Goal: Information Seeking & Learning: Learn about a topic

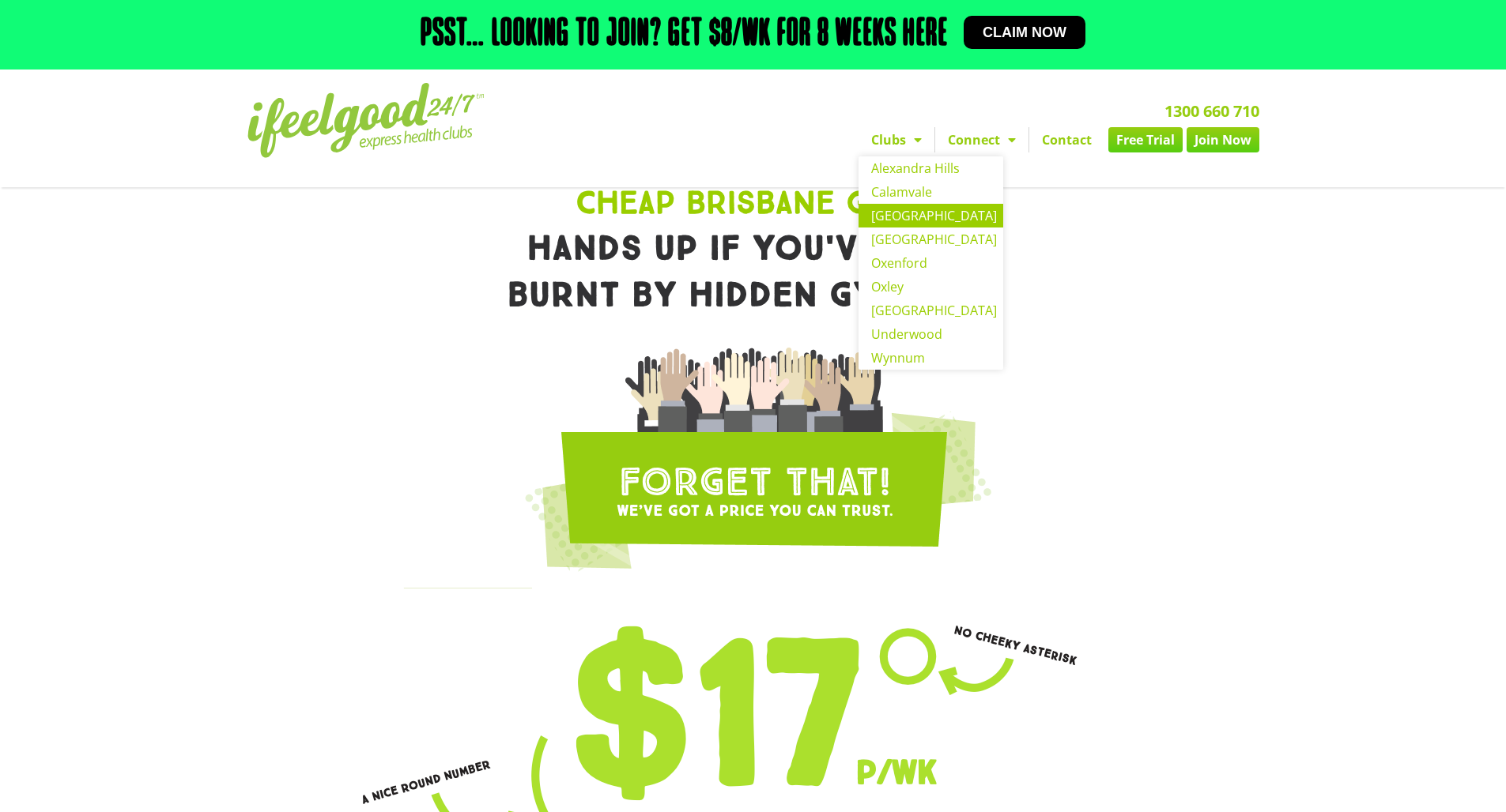
click at [930, 228] on link "[GEOGRAPHIC_DATA]" at bounding box center [930, 215] width 145 height 23
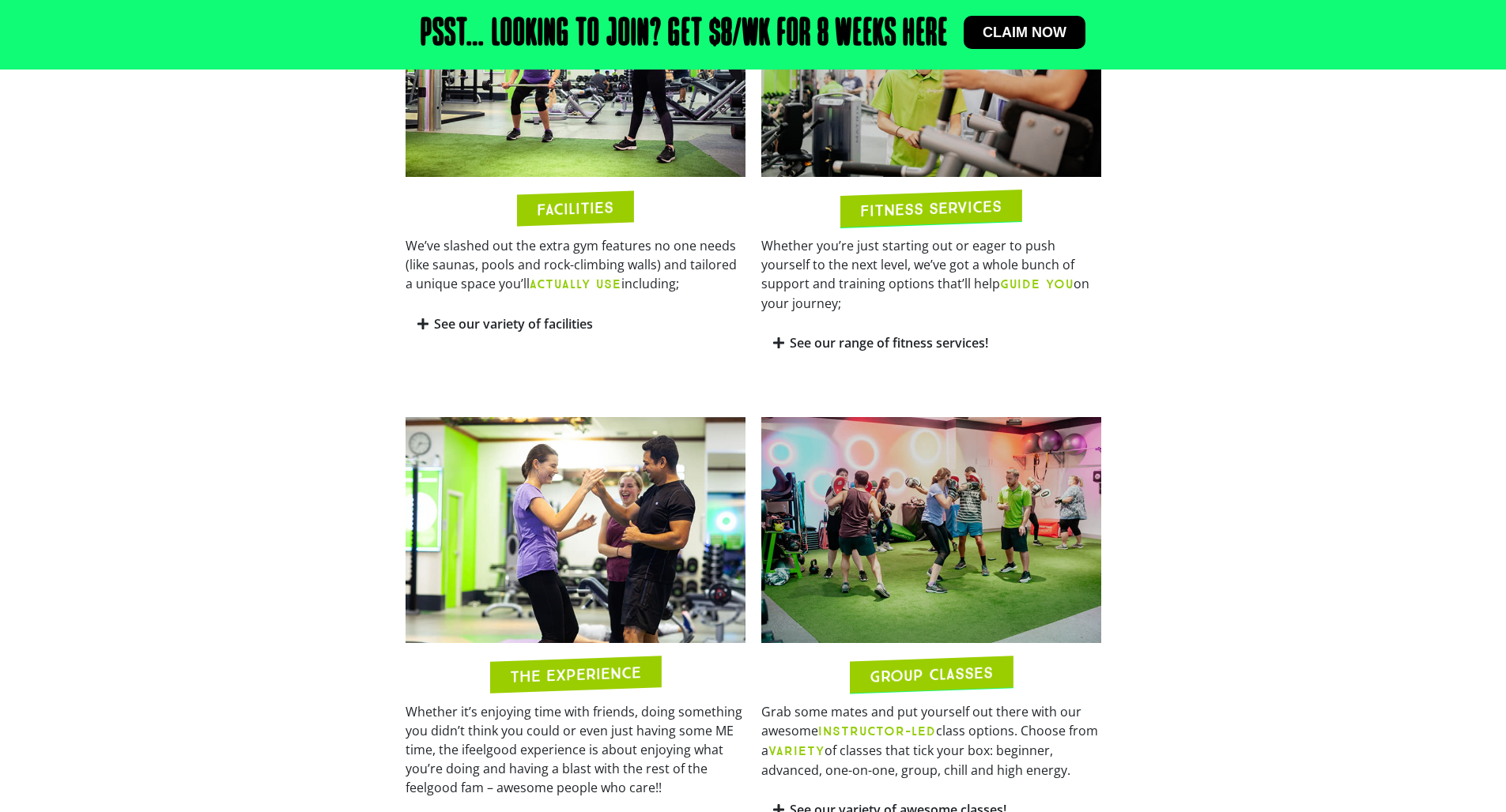
scroll to position [781, 0]
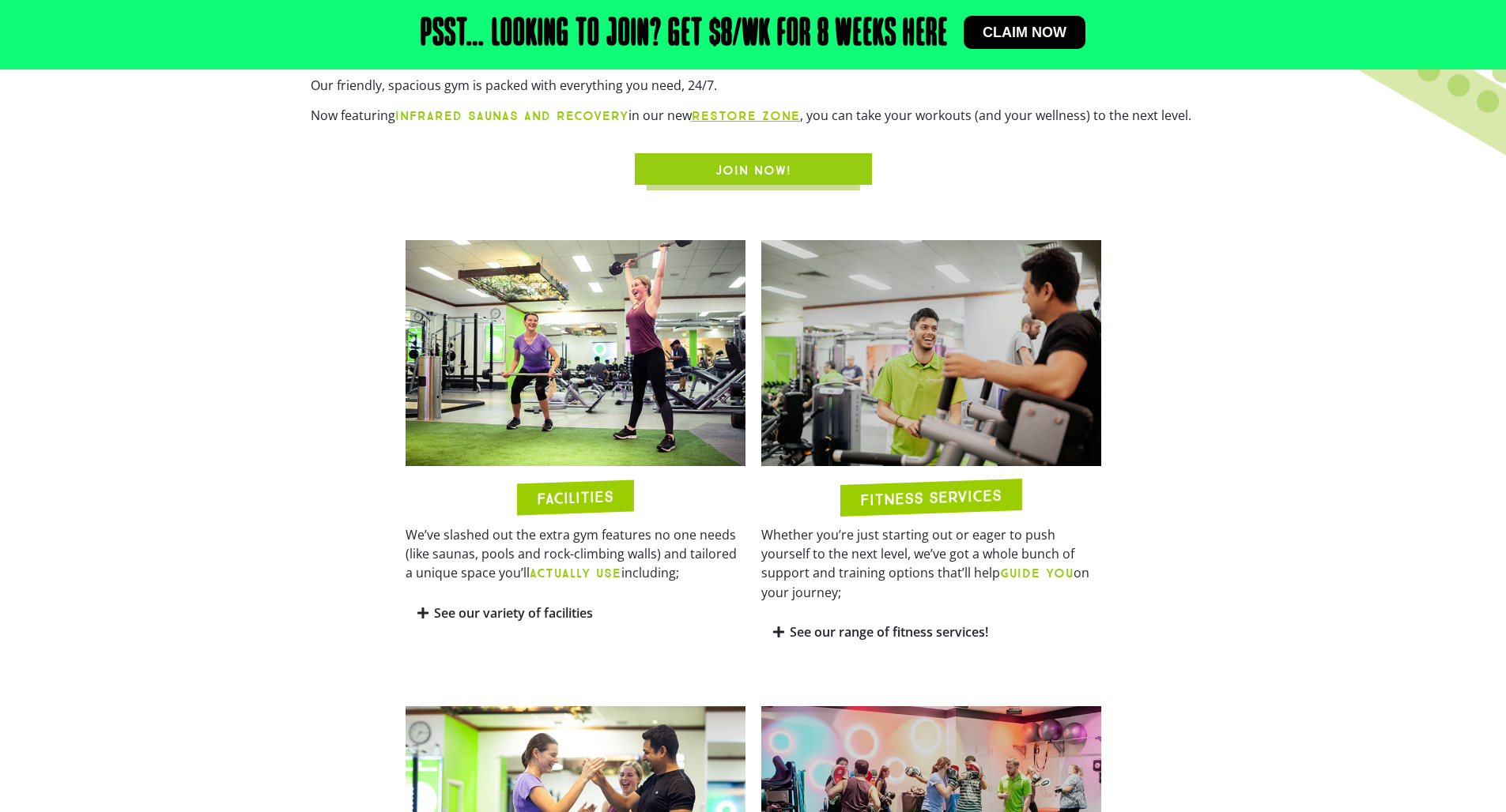
click at [1023, 43] on link "Claim now" at bounding box center [1024, 32] width 122 height 33
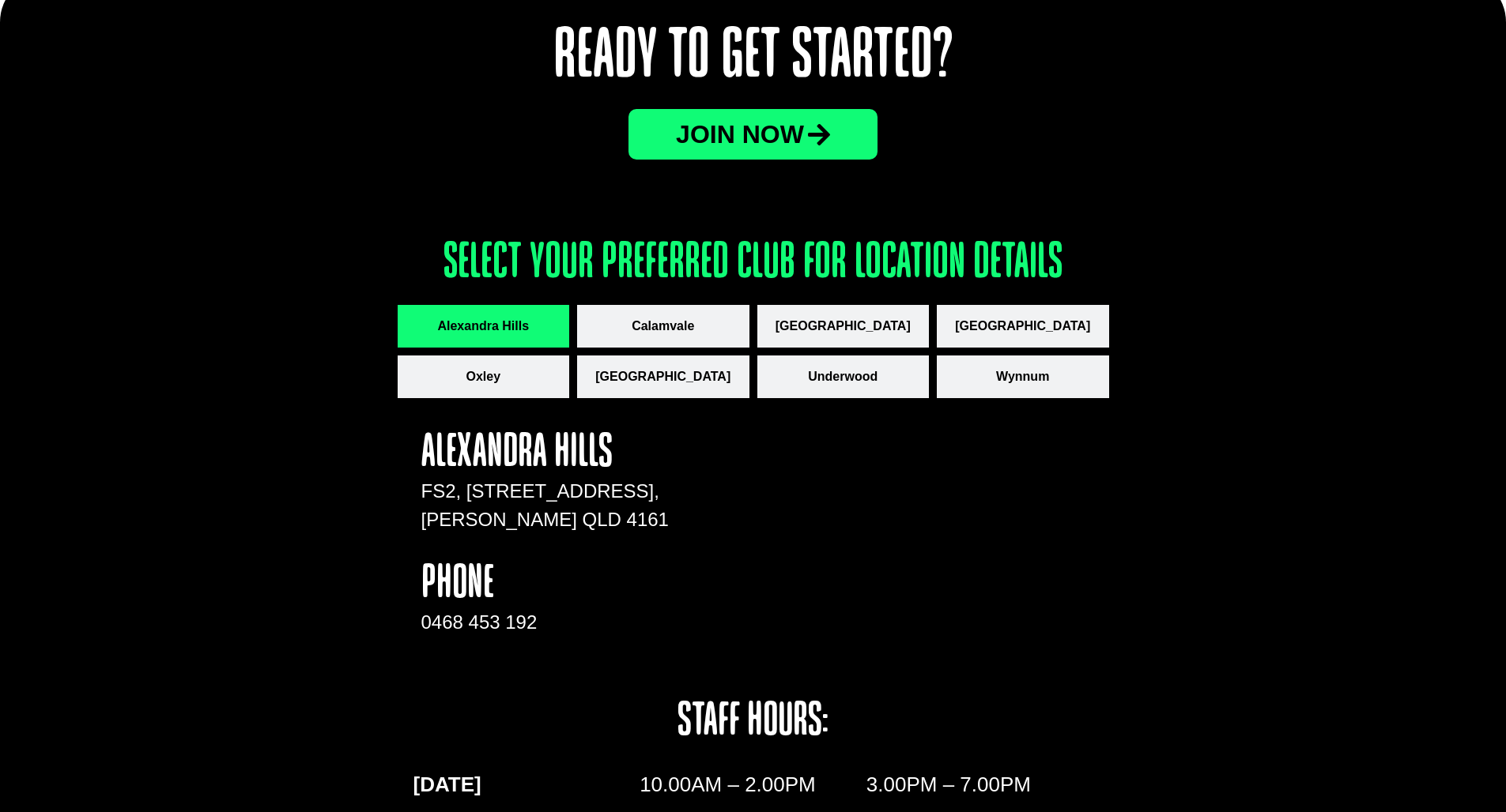
scroll to position [2013, 0]
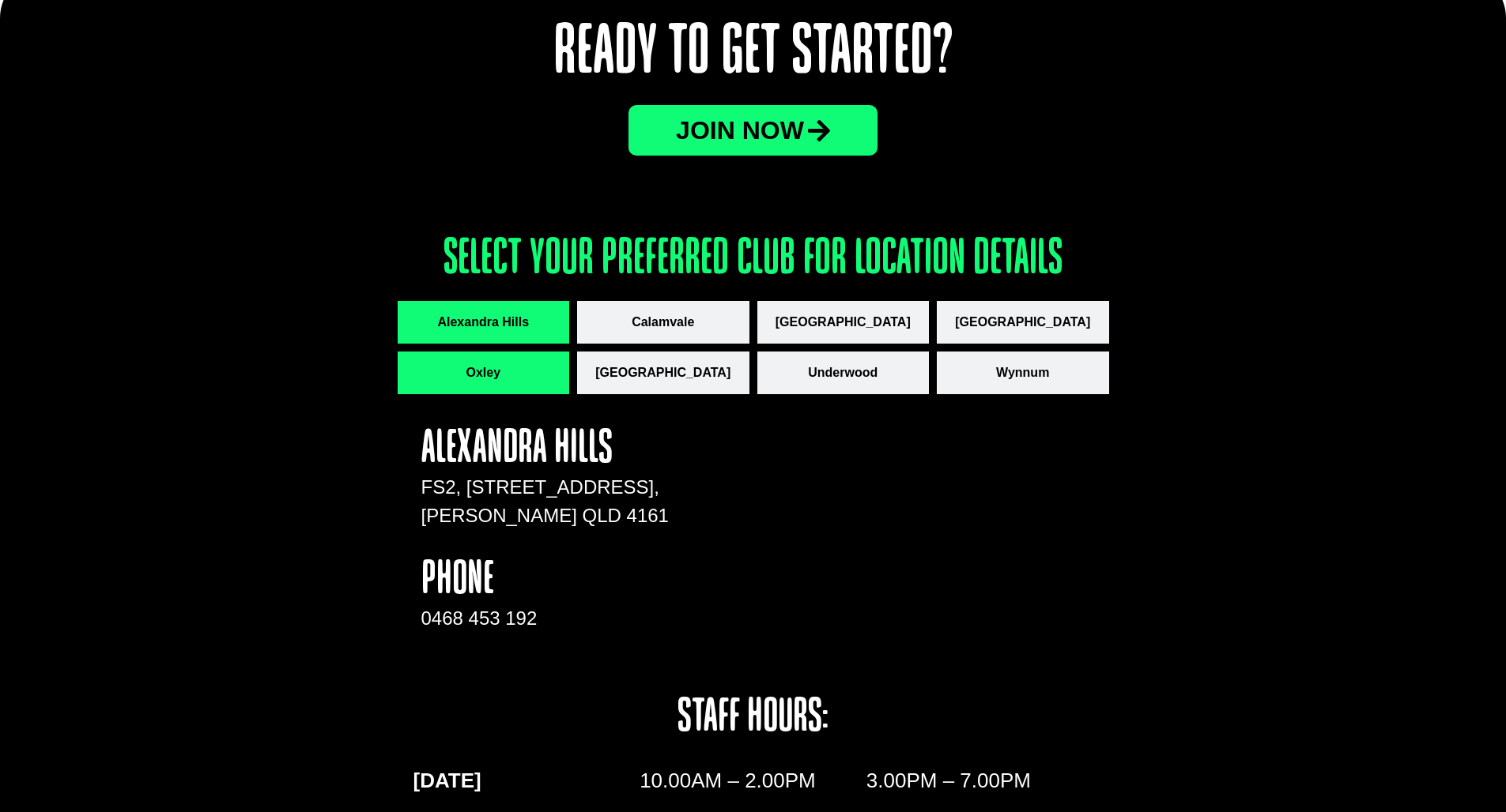
click at [538, 371] on button "Oxley" at bounding box center [483, 372] width 172 height 42
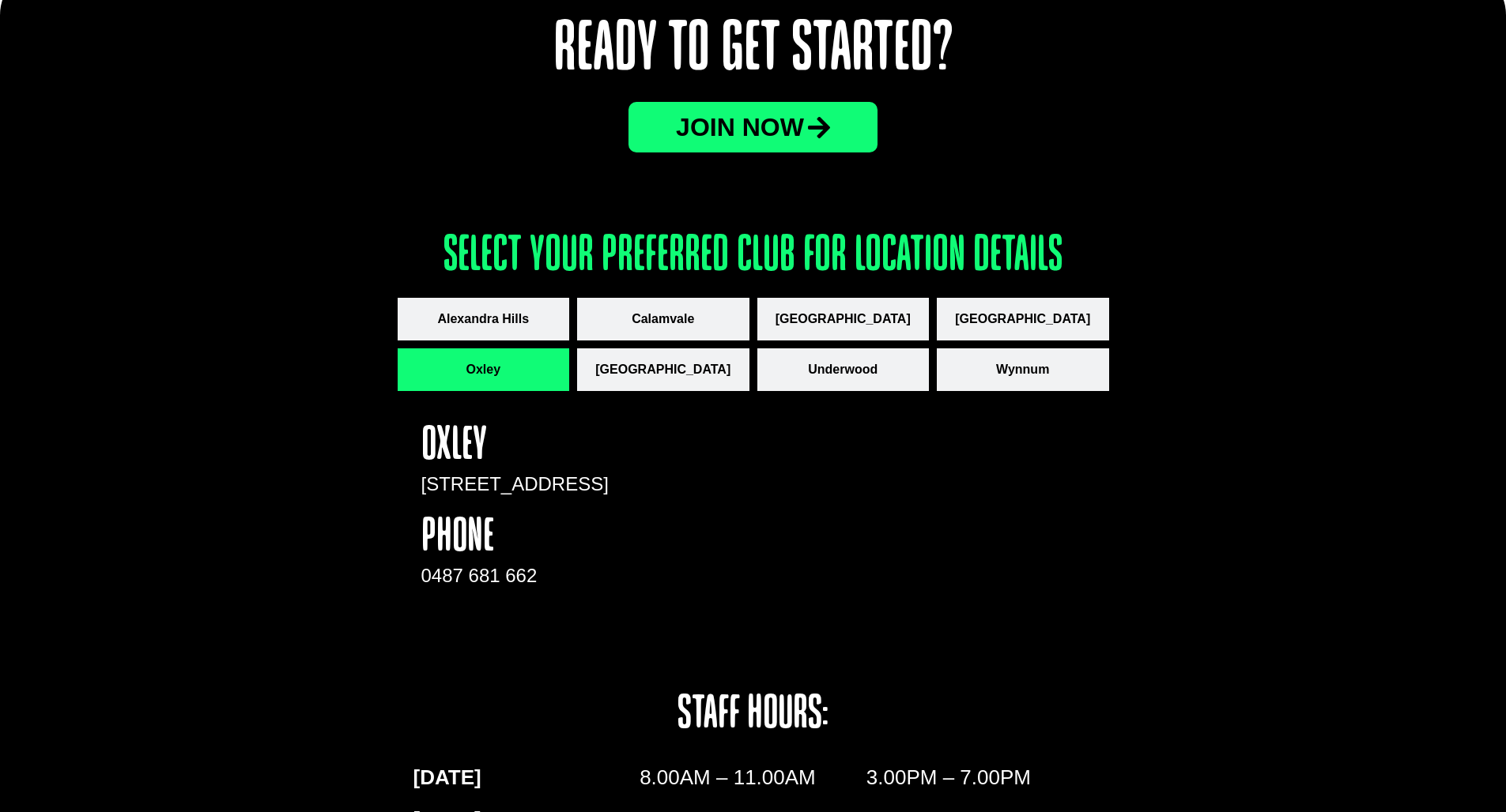
scroll to position [2053, 0]
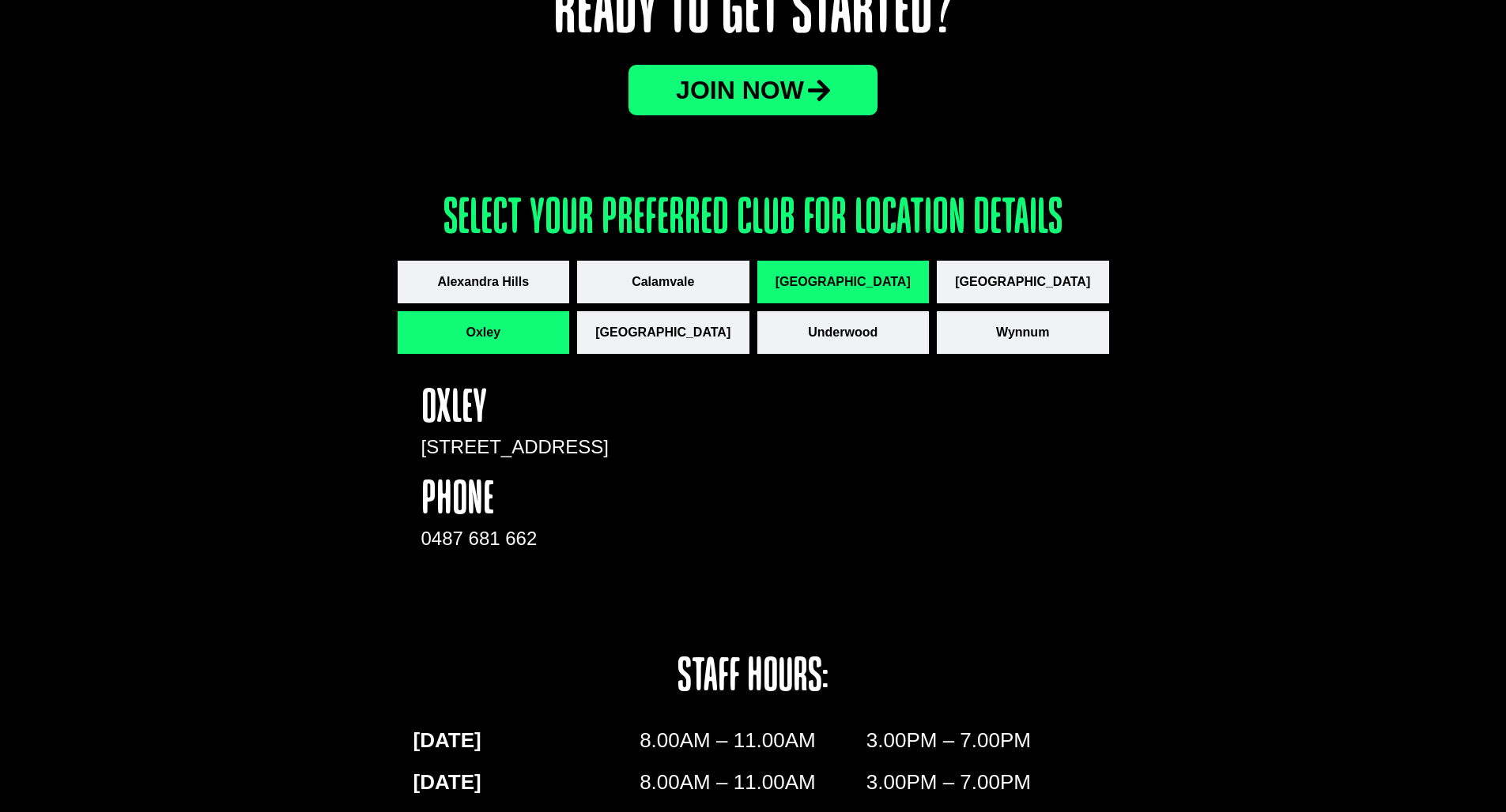
click at [824, 281] on span "[GEOGRAPHIC_DATA]" at bounding box center [843, 282] width 135 height 19
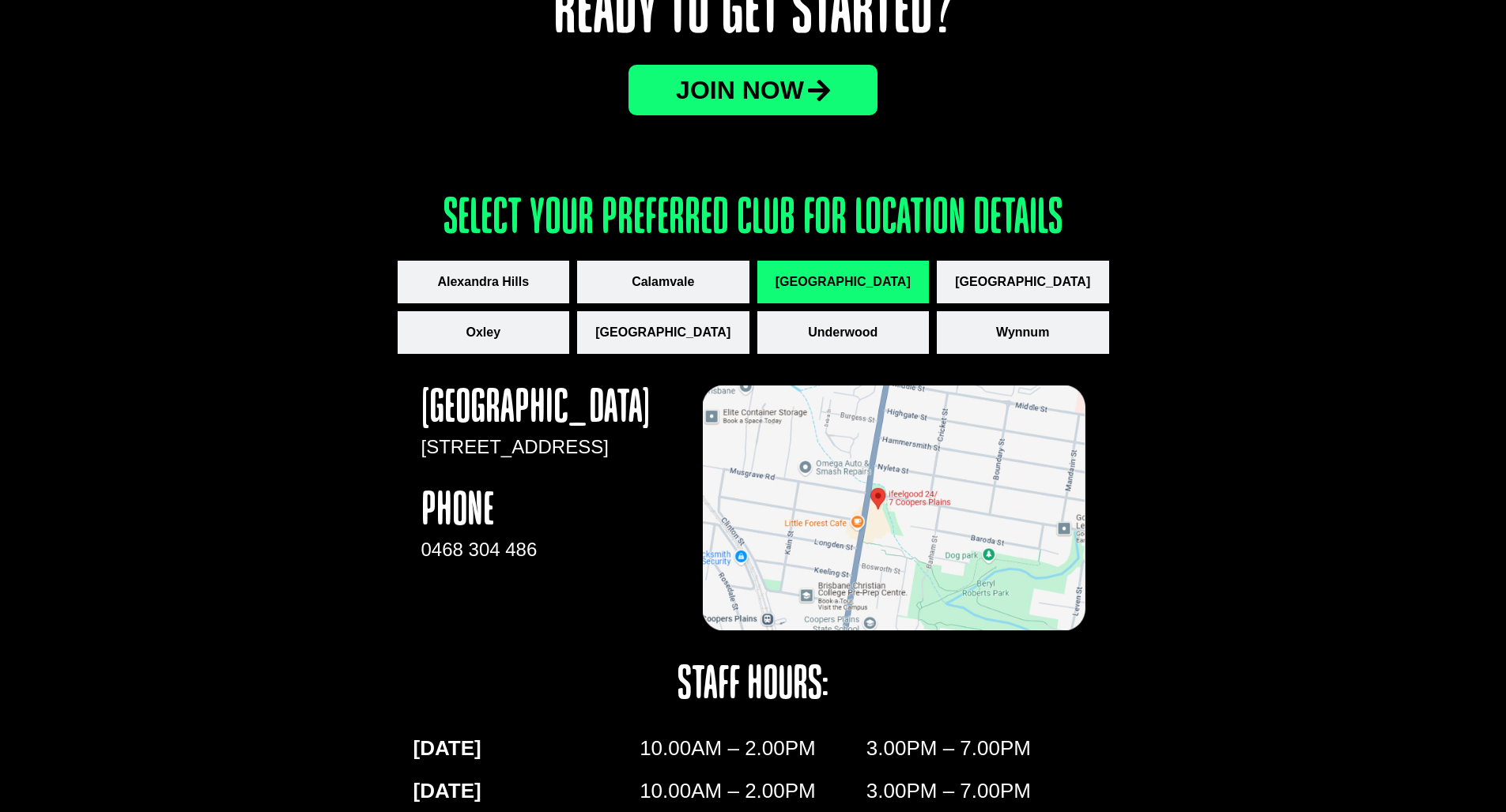
click at [979, 527] on img "apbct__label_id__gravity_form" at bounding box center [894, 508] width 383 height 246
click at [890, 500] on img "apbct__label_id__gravity_form" at bounding box center [894, 508] width 383 height 246
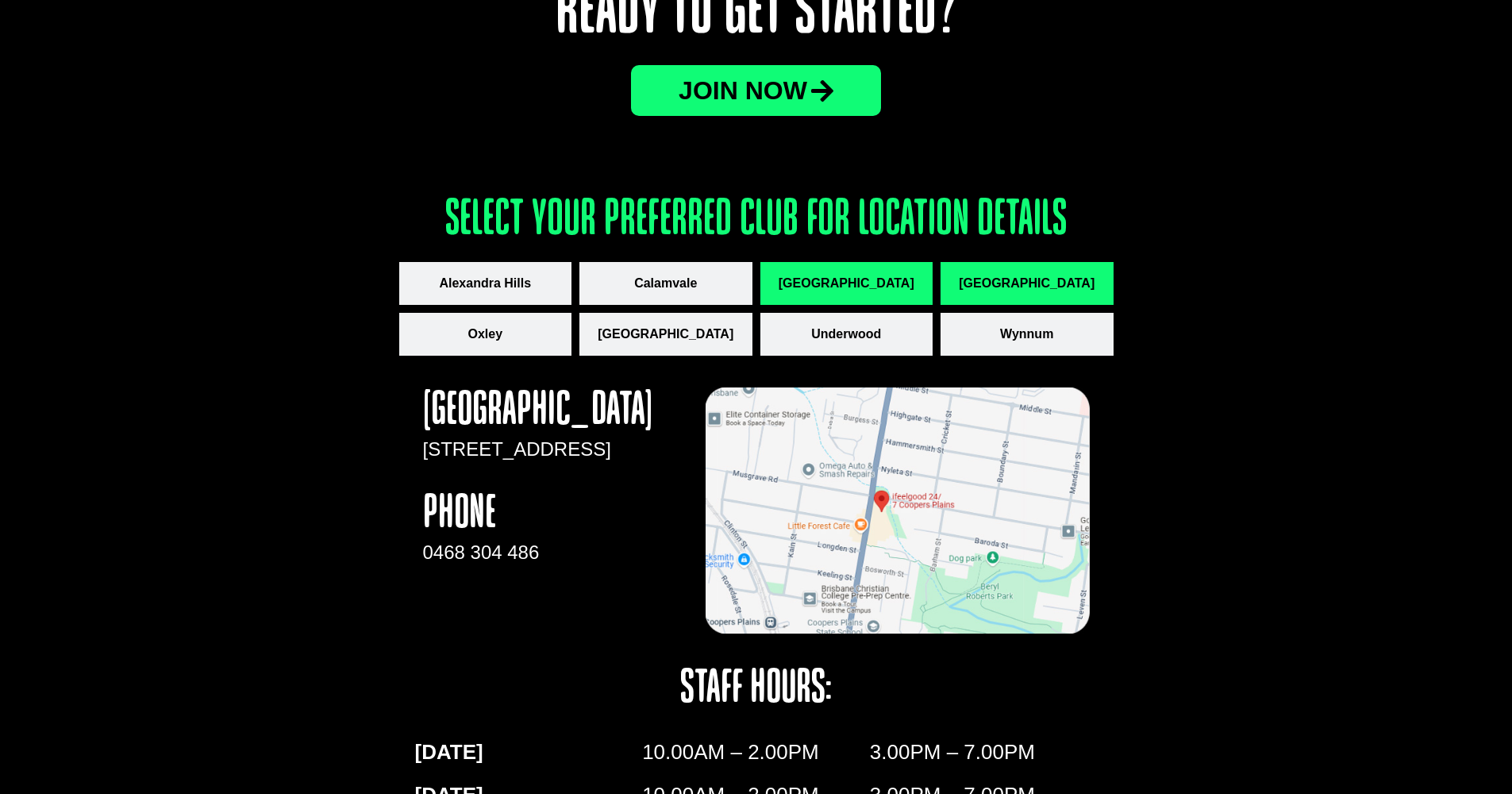
click at [1041, 285] on span "[GEOGRAPHIC_DATA]" at bounding box center [1027, 284] width 136 height 19
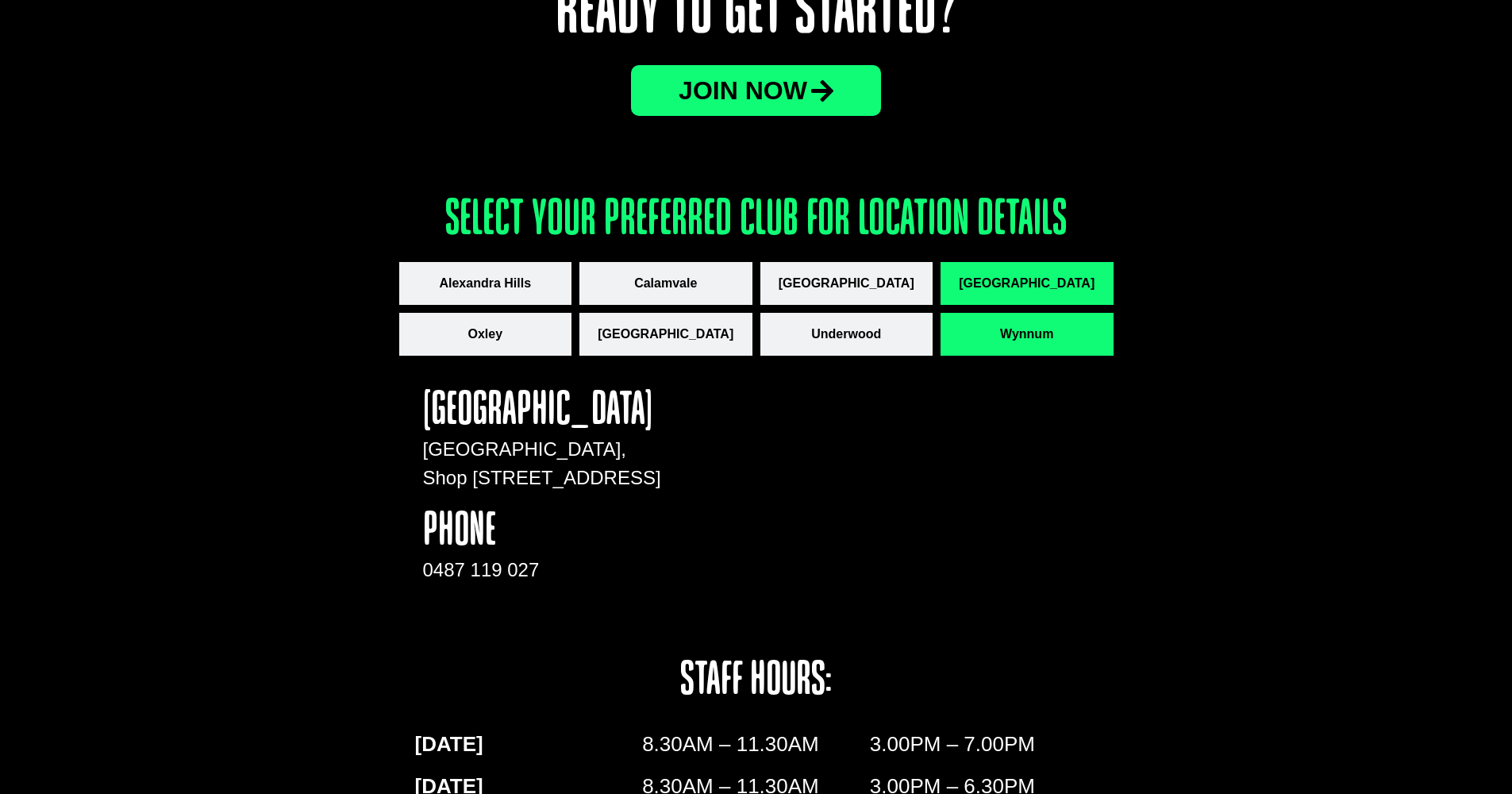
drag, startPoint x: 1059, startPoint y: 327, endPoint x: 1062, endPoint y: 344, distance: 17.3
click at [1059, 327] on button "Wynnum" at bounding box center [1027, 334] width 173 height 43
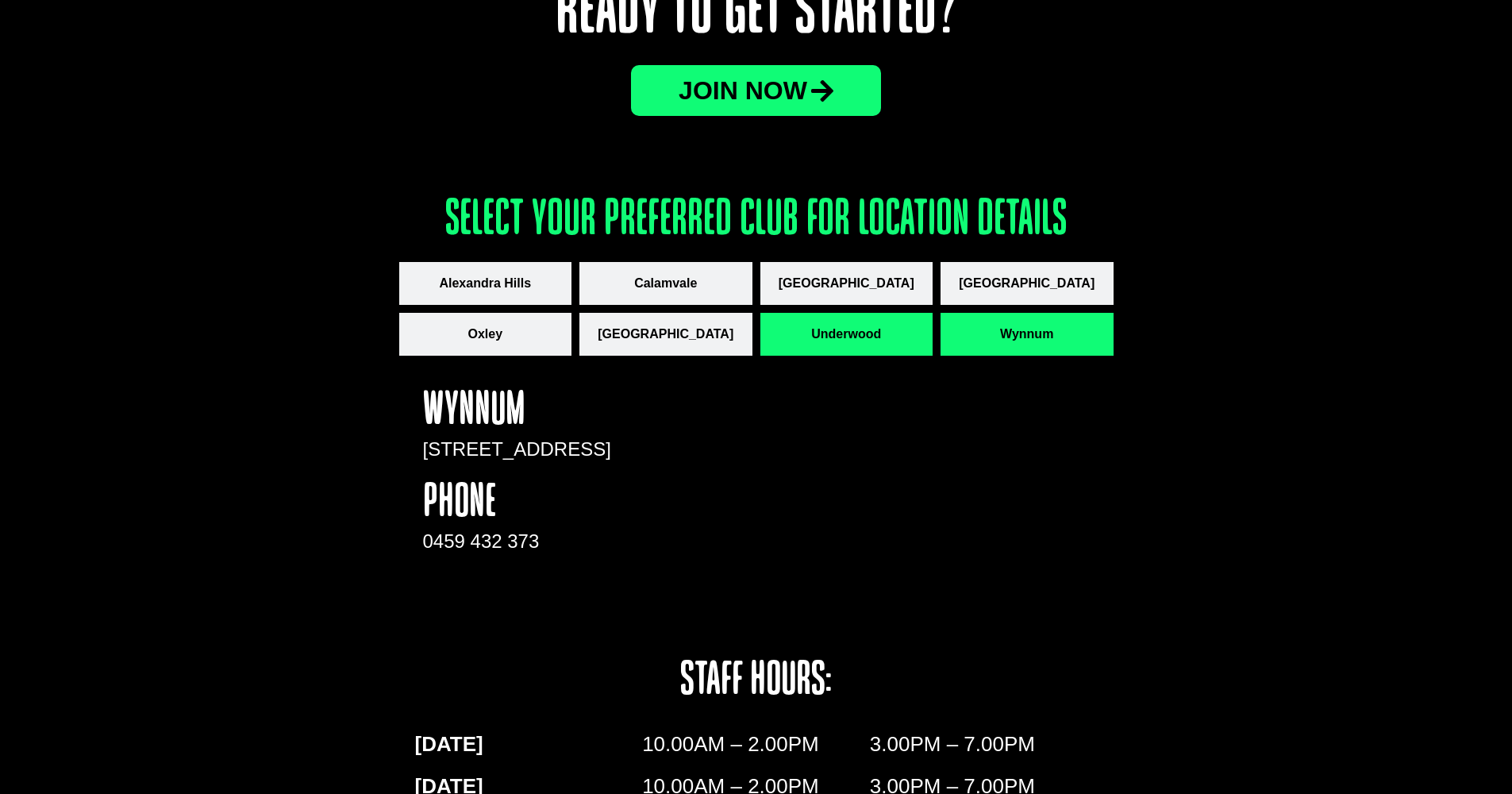
click at [856, 349] on button "Underwood" at bounding box center [846, 334] width 173 height 43
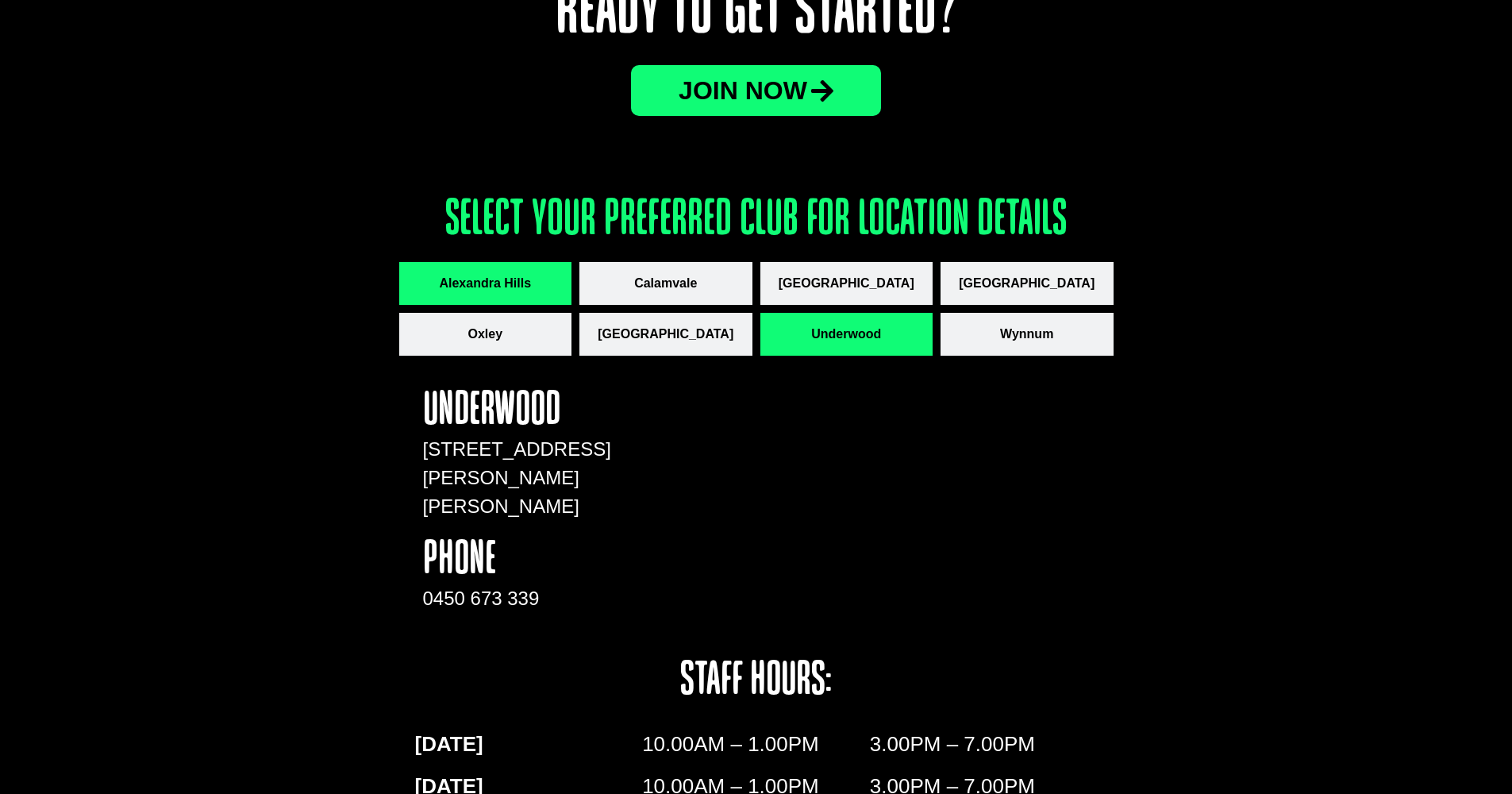
click at [523, 282] on span "Alexandra Hills" at bounding box center [485, 284] width 92 height 19
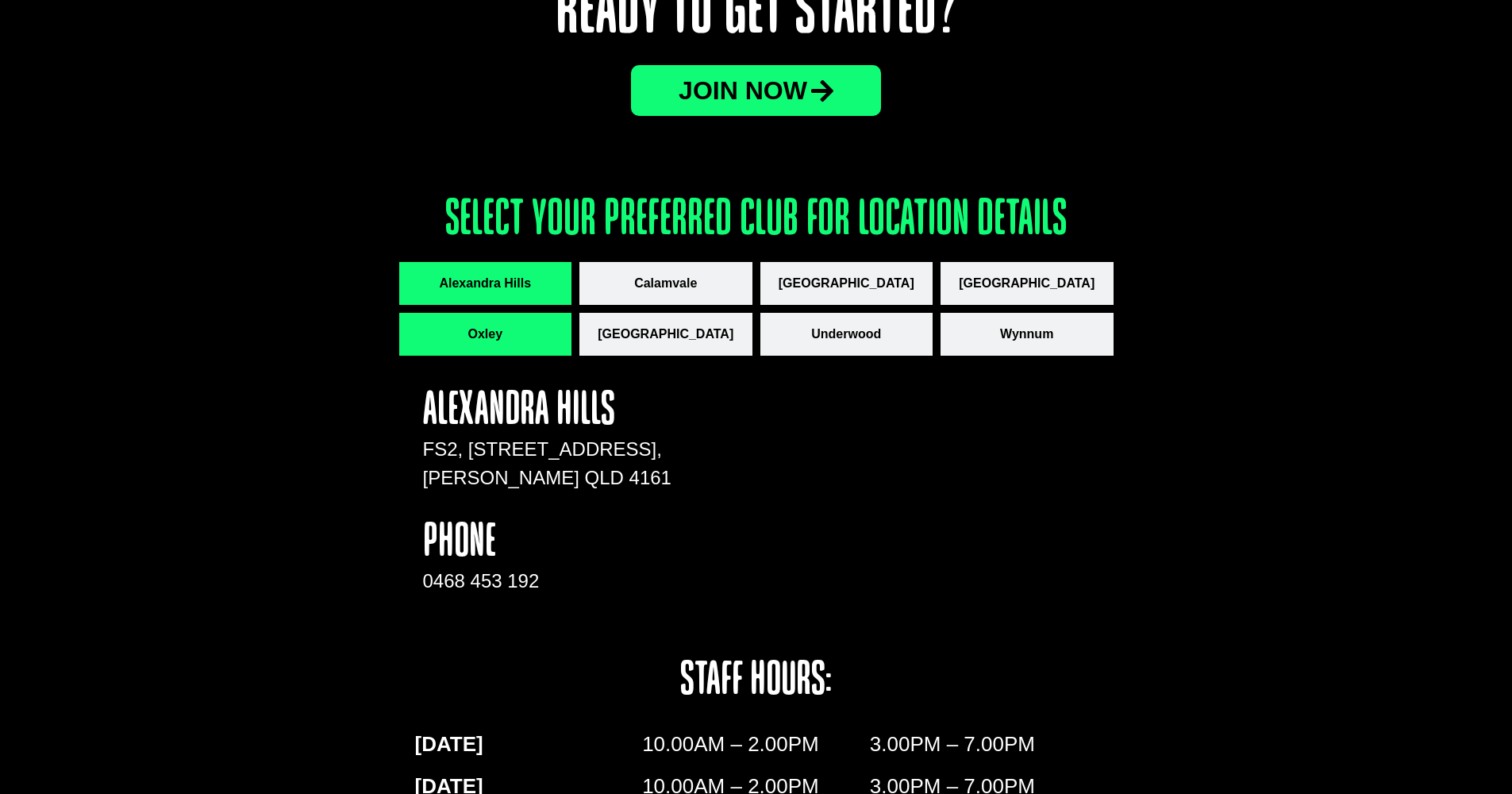
click at [529, 330] on button "Oxley" at bounding box center [485, 334] width 173 height 43
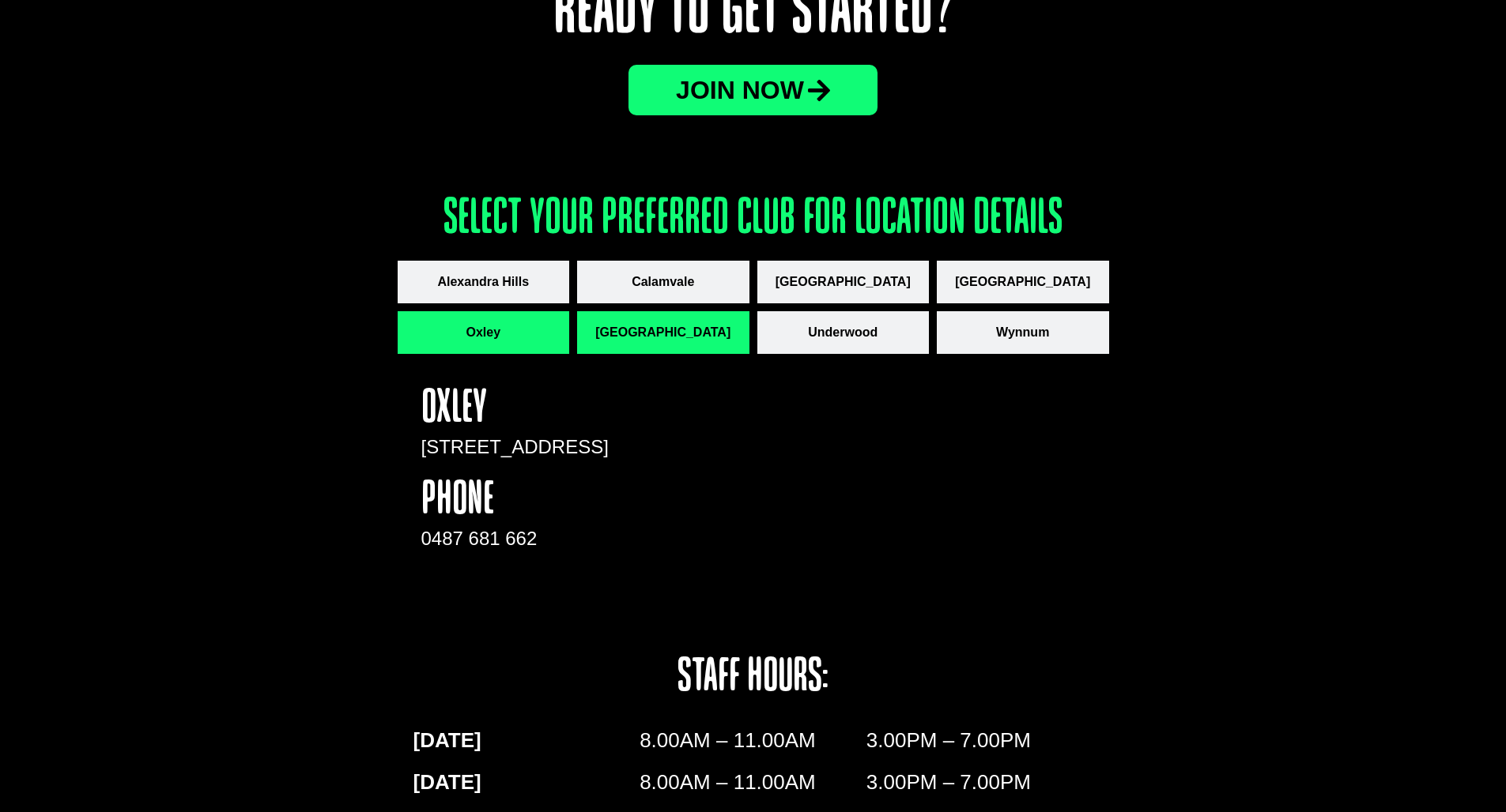
click at [708, 325] on button "[GEOGRAPHIC_DATA]" at bounding box center [663, 332] width 172 height 42
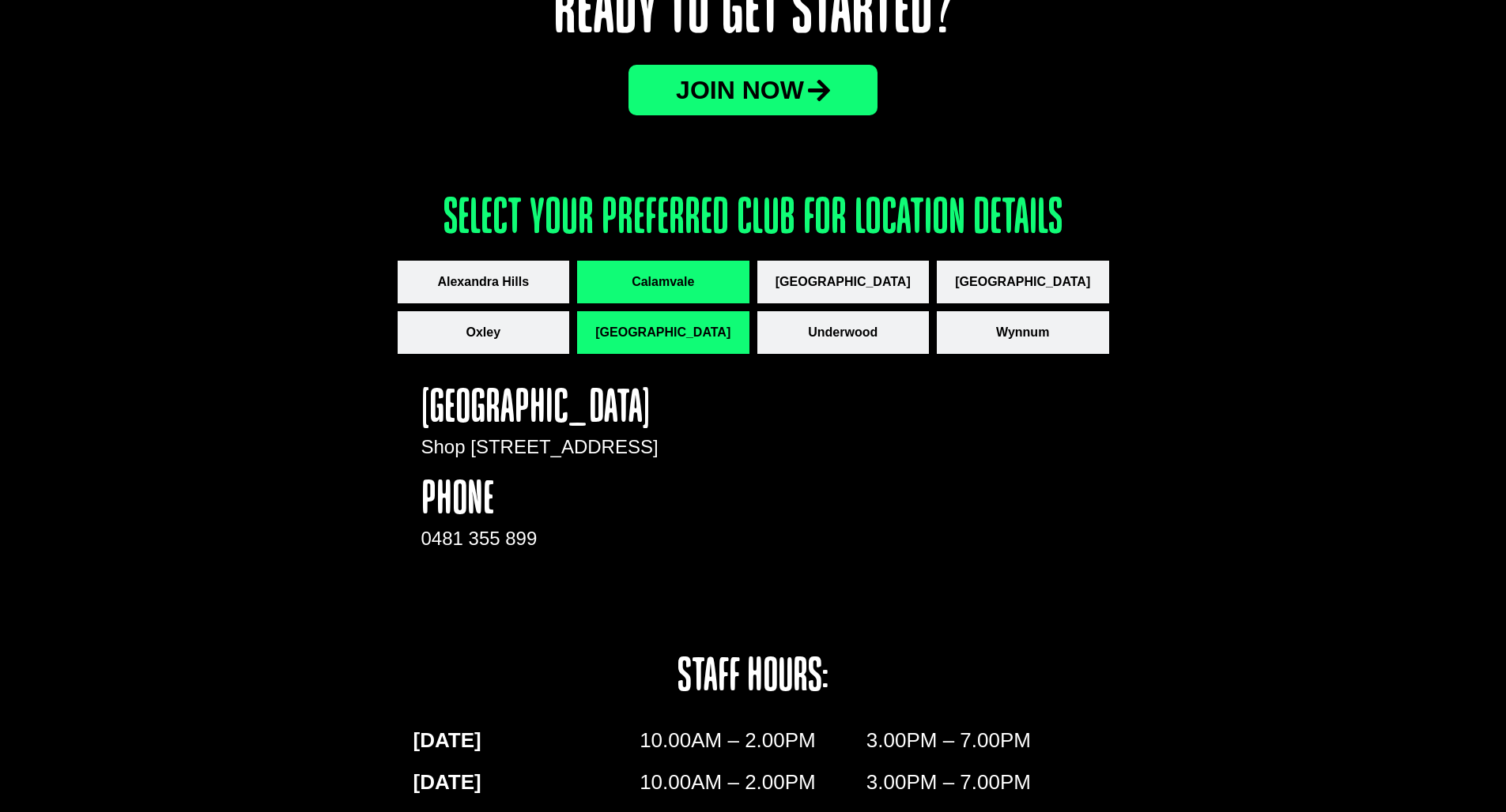
click at [699, 277] on button "Calamvale" at bounding box center [663, 281] width 172 height 42
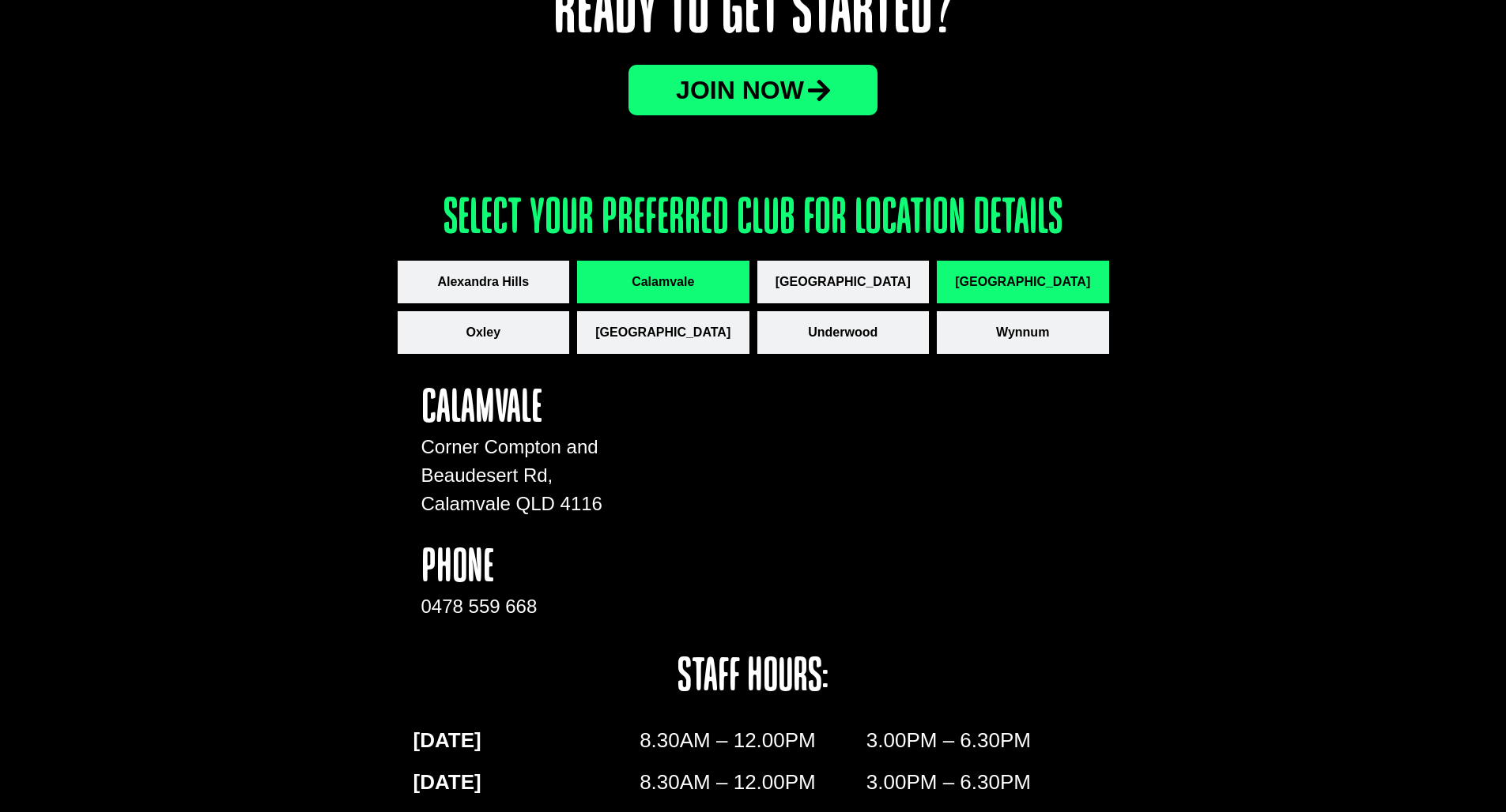
click at [1069, 294] on button "[GEOGRAPHIC_DATA]" at bounding box center [1023, 281] width 172 height 42
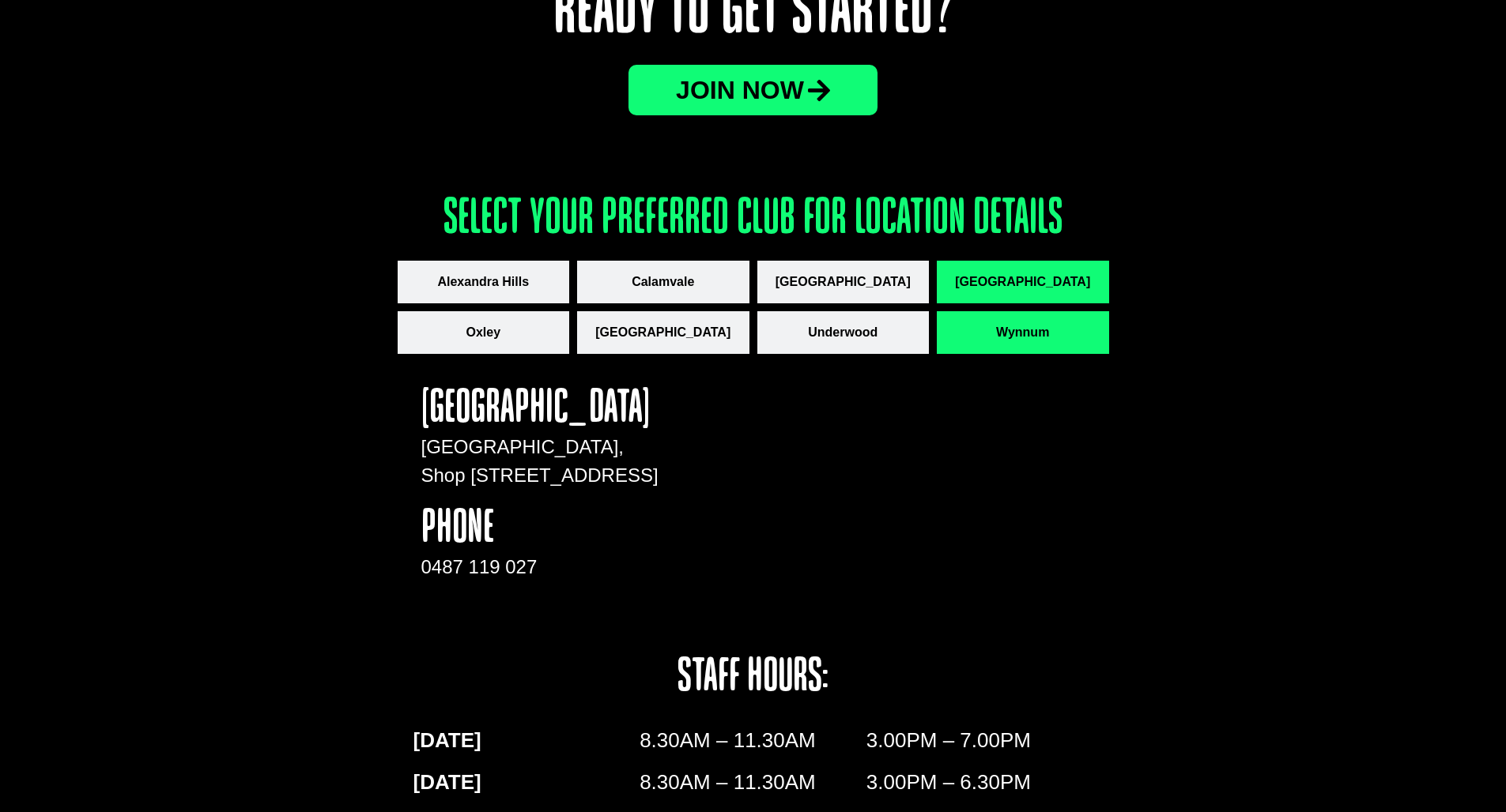
click at [1072, 348] on button "Wynnum" at bounding box center [1023, 332] width 172 height 42
